Goal: Find specific page/section: Find specific page/section

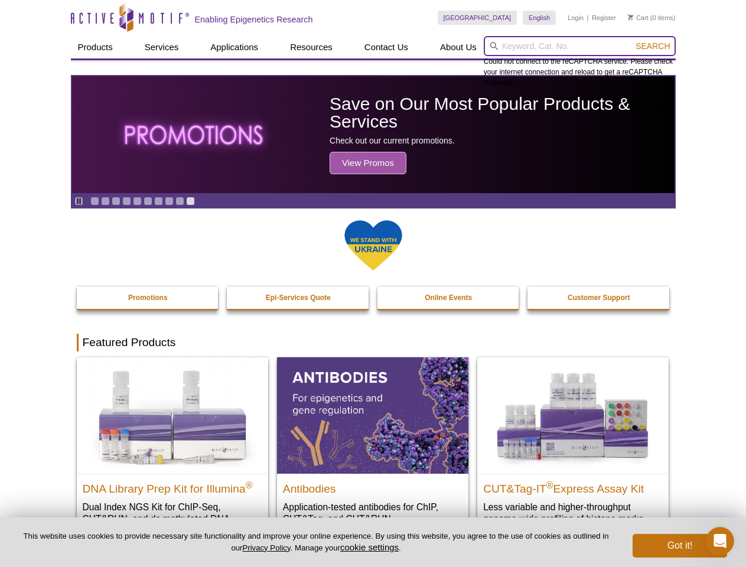
click at [579, 46] on input "search" at bounding box center [580, 46] width 192 height 20
click at [653, 46] on span "Search" at bounding box center [653, 45] width 34 height 9
click at [79, 201] on icon "Pause" at bounding box center [79, 201] width 8 height 8
click at [95, 201] on link "Go to slide 1" at bounding box center [94, 201] width 9 height 9
click at [105, 201] on link "Go to slide 2" at bounding box center [105, 201] width 9 height 9
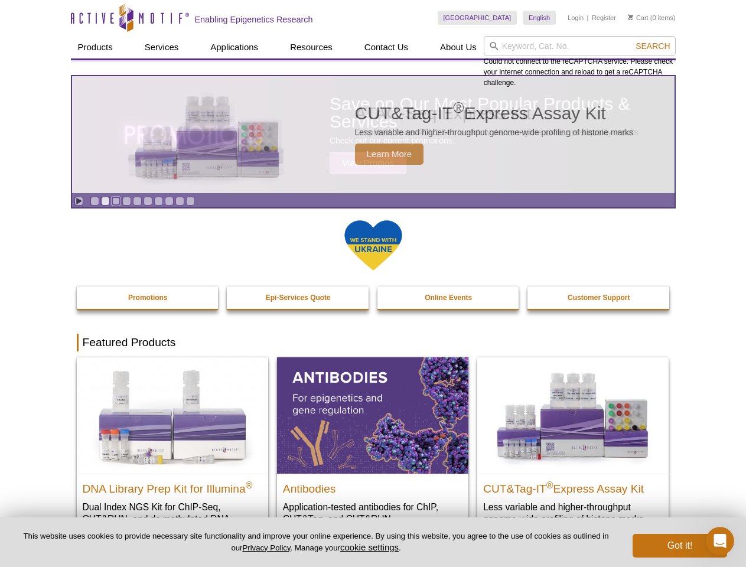
click at [116, 201] on link "Go to slide 3" at bounding box center [116, 201] width 9 height 9
click at [126, 201] on link "Go to slide 4" at bounding box center [126, 201] width 9 height 9
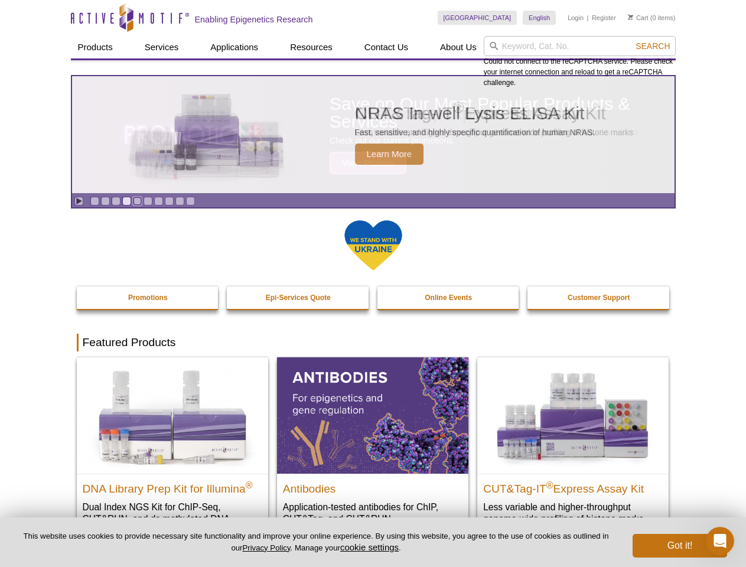
click at [137, 201] on link "Go to slide 5" at bounding box center [137, 201] width 9 height 9
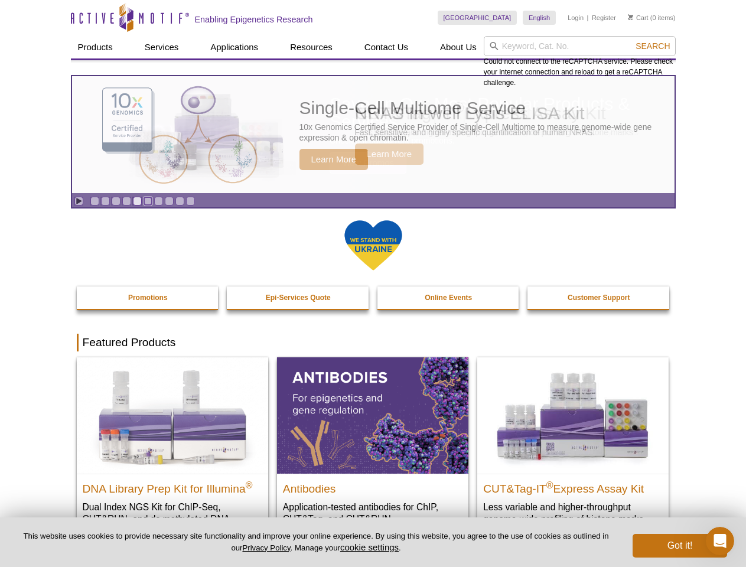
click at [148, 201] on link "Go to slide 6" at bounding box center [148, 201] width 9 height 9
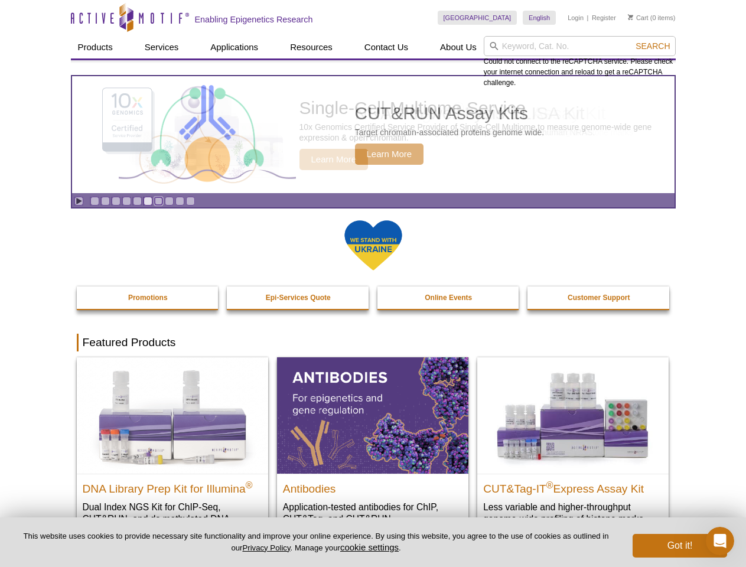
click at [158, 201] on link "Go to slide 7" at bounding box center [158, 201] width 9 height 9
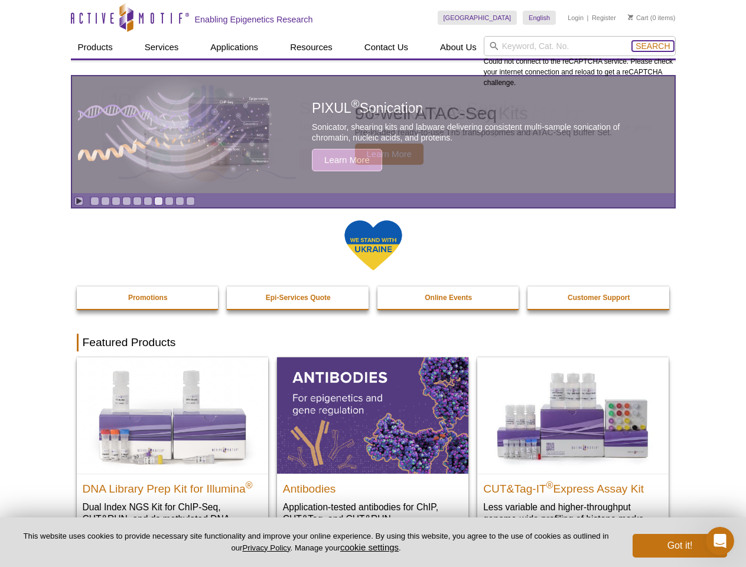
click at [653, 46] on span "Search" at bounding box center [653, 45] width 34 height 9
